Goal: Navigation & Orientation: Find specific page/section

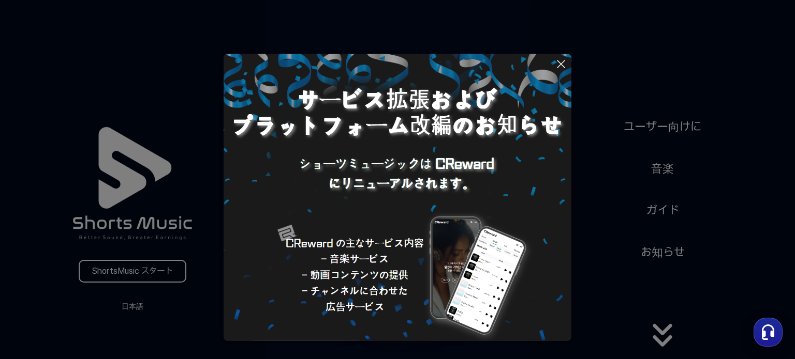
click at [565, 58] on icon at bounding box center [560, 64] width 12 height 12
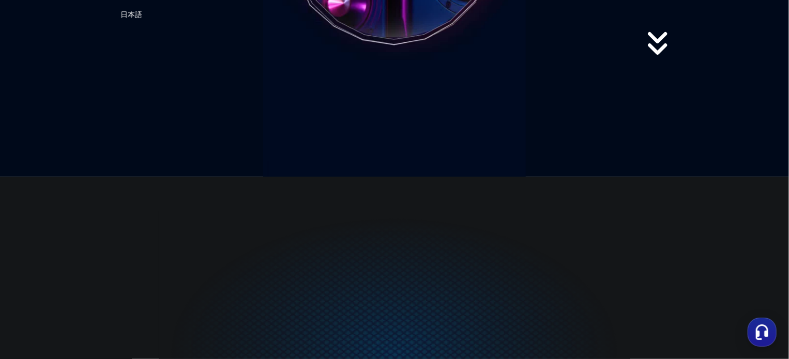
scroll to position [179, 0]
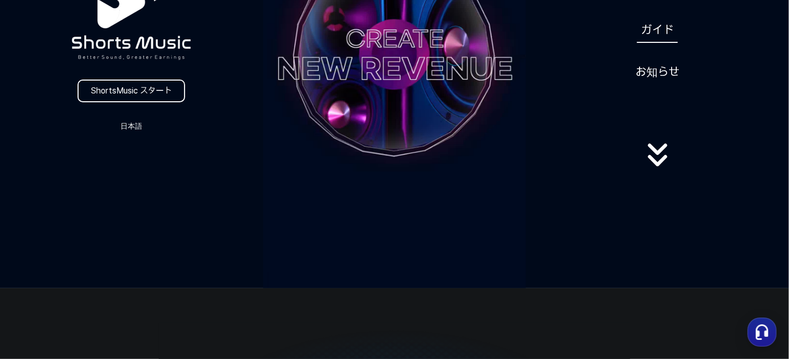
click at [650, 33] on link "ガイド" at bounding box center [657, 30] width 41 height 25
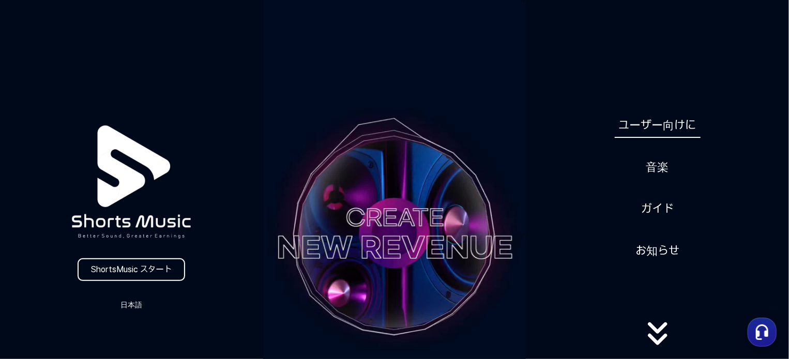
click at [658, 125] on link "ユーザー向けに" at bounding box center [658, 125] width 86 height 25
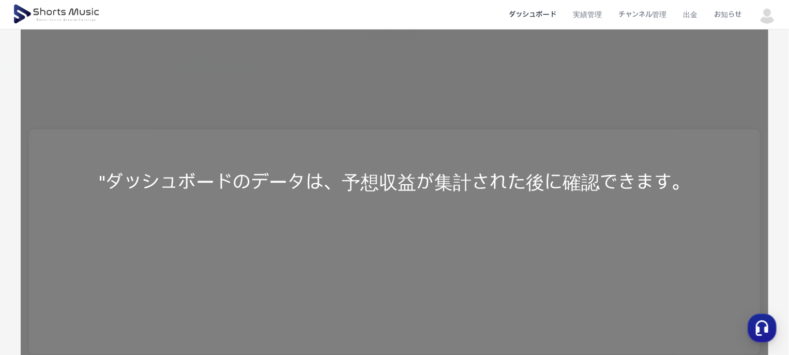
scroll to position [138, 0]
